Goal: Find specific page/section: Find specific page/section

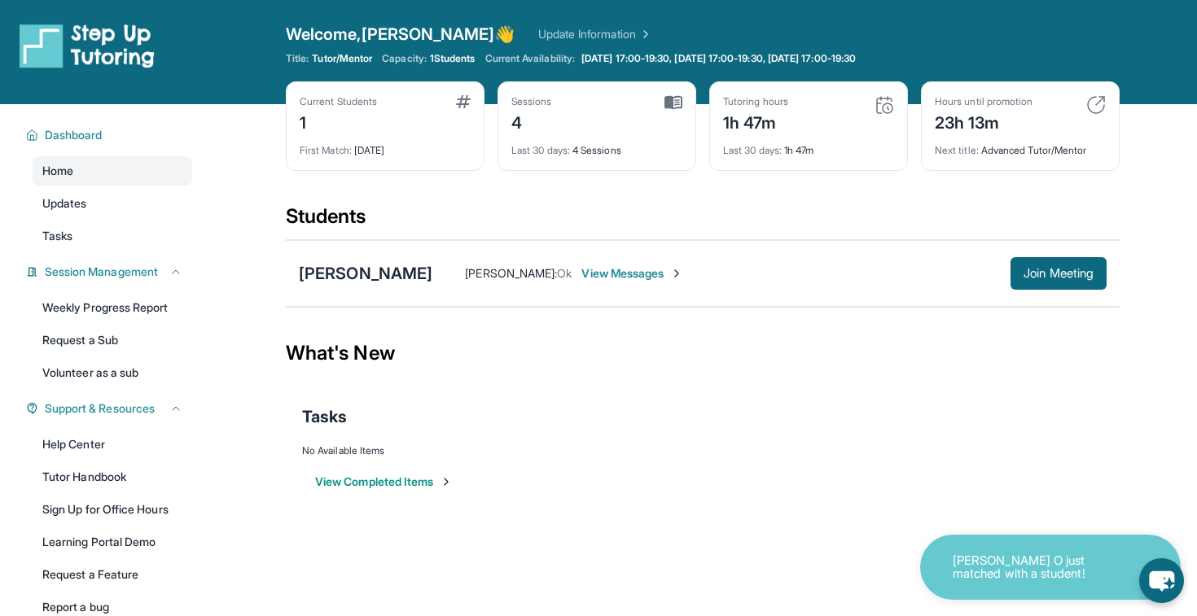
click at [887, 99] on img at bounding box center [884, 105] width 20 height 20
click at [885, 102] on img at bounding box center [884, 105] width 20 height 20
click at [795, 128] on div "Tutoring hours 1h 47m" at bounding box center [808, 114] width 171 height 39
click at [761, 126] on div "1h 47m" at bounding box center [755, 121] width 65 height 26
click at [754, 111] on div "1h 47m" at bounding box center [755, 121] width 65 height 26
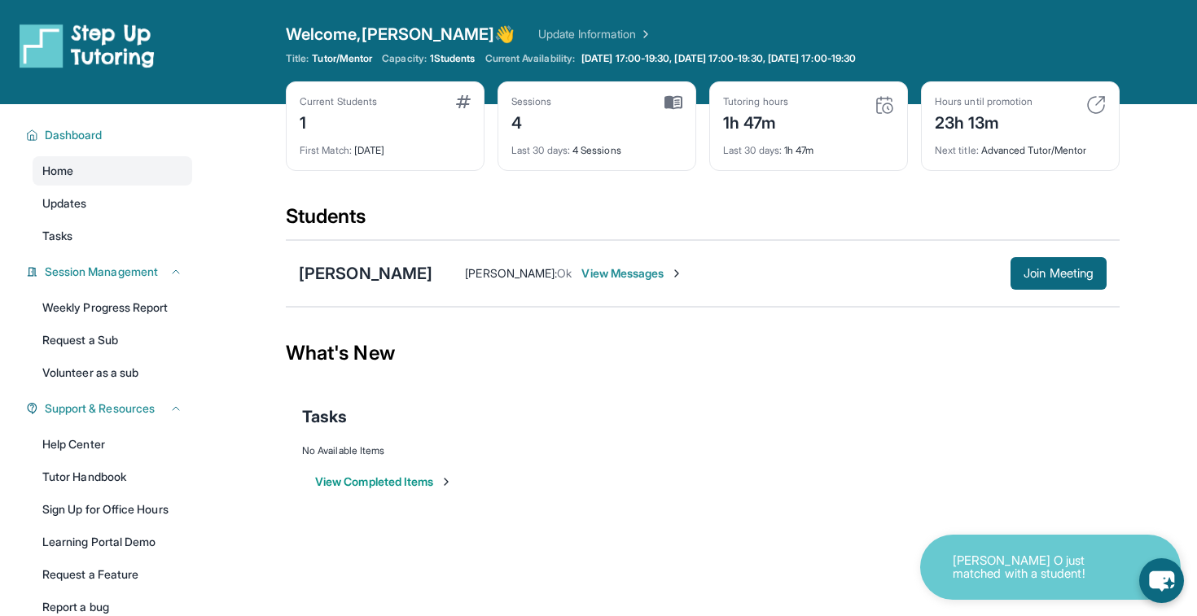
click at [773, 100] on div "Tutoring hours" at bounding box center [755, 101] width 65 height 13
click at [894, 231] on div "Students" at bounding box center [703, 222] width 834 height 36
